Goal: Task Accomplishment & Management: Use online tool/utility

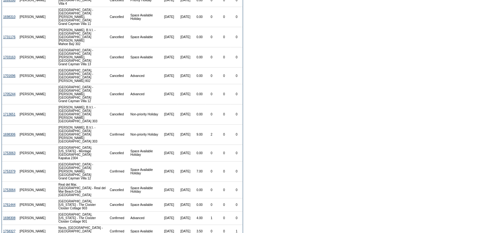
scroll to position [235, 0]
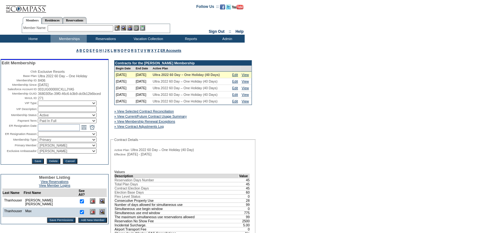
click at [61, 27] on input "text" at bounding box center [81, 28] width 66 height 6
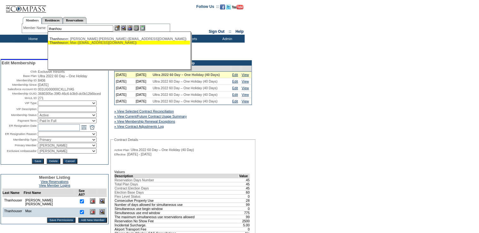
click at [114, 42] on div "Thanhou ser, Max ([EMAIL_ADDRESS][DOMAIN_NAME])" at bounding box center [119, 43] width 139 height 4
type input "[PERSON_NAME] ([EMAIL_ADDRESS][DOMAIN_NAME])"
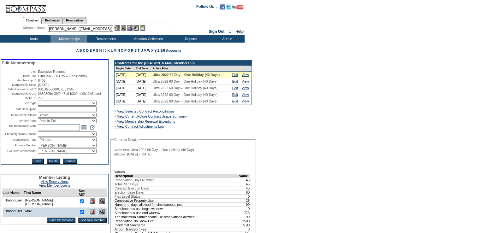
click at [131, 29] on img at bounding box center [129, 27] width 5 height 5
click at [131, 27] on img at bounding box center [129, 27] width 5 height 5
click at [126, 28] on img at bounding box center [123, 27] width 5 height 5
